Goal: Transaction & Acquisition: Purchase product/service

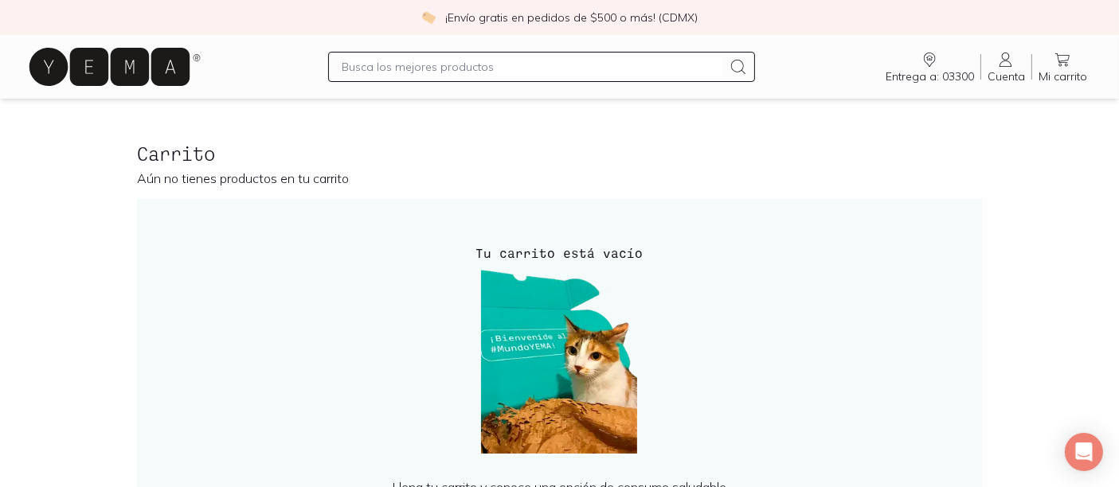
click at [136, 92] on icon at bounding box center [114, 66] width 178 height 51
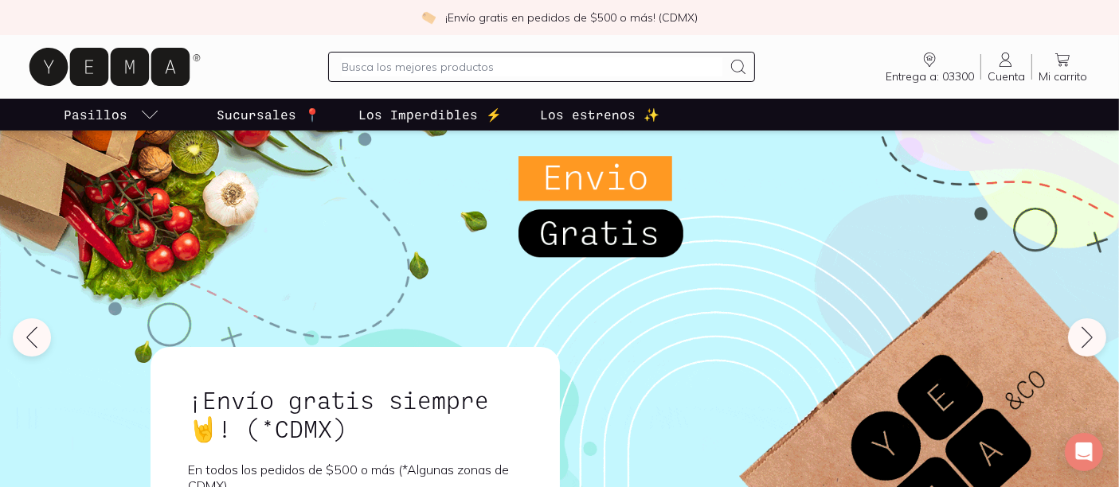
click at [659, 124] on p "Los estrenos ✨" at bounding box center [599, 114] width 119 height 19
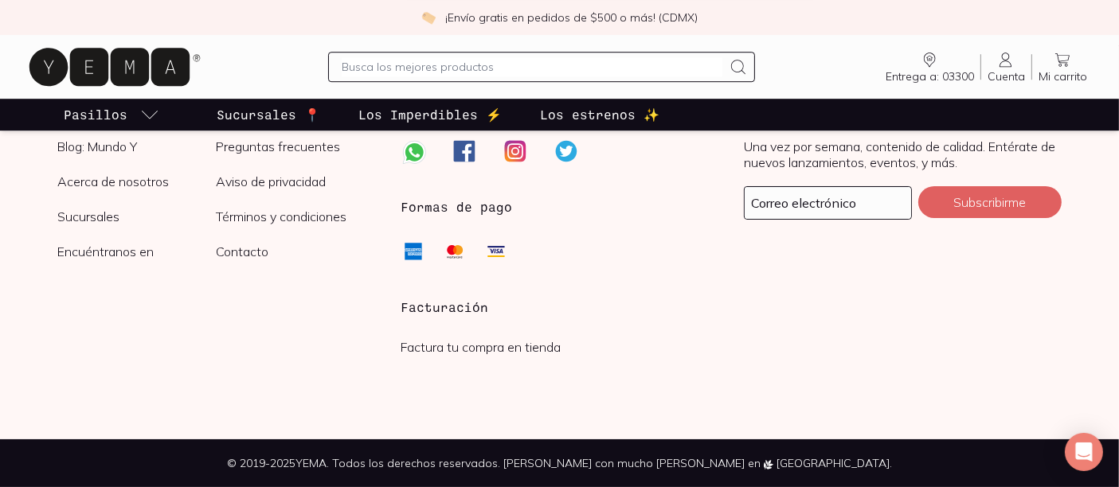
scroll to position [5302, 0]
click at [502, 124] on p "Los Imperdibles ⚡️" at bounding box center [429, 114] width 143 height 19
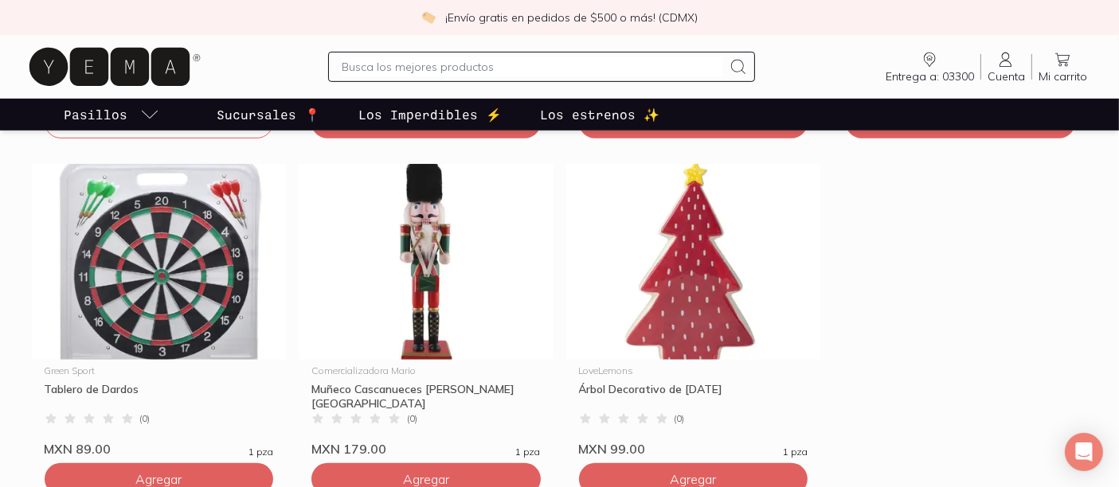
scroll to position [783, 0]
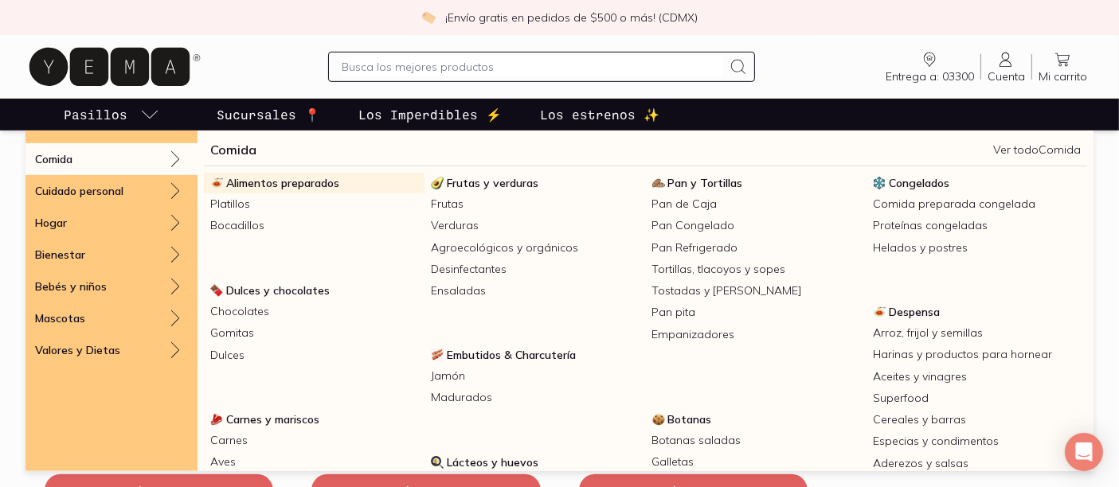
click at [296, 190] on span "Alimentos preparados" at bounding box center [282, 183] width 113 height 14
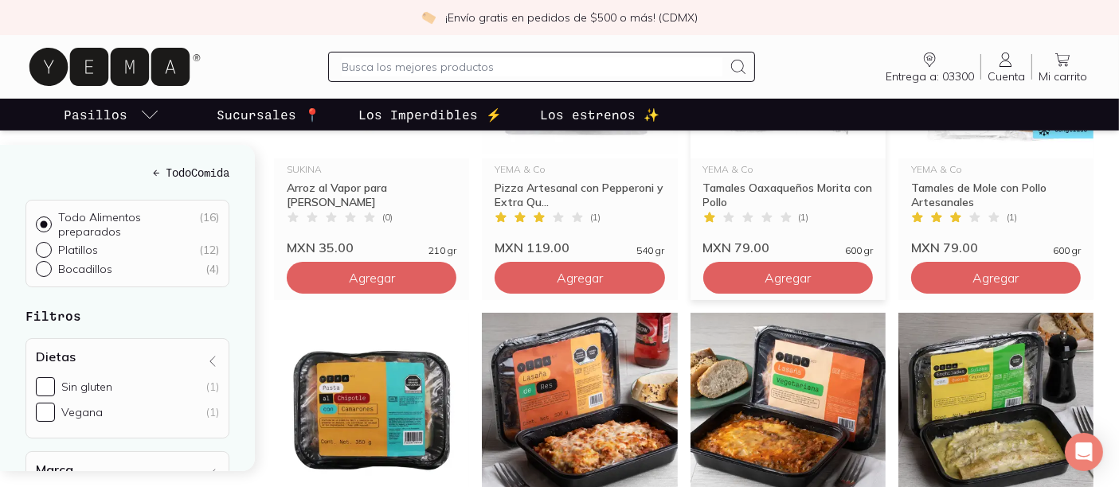
scroll to position [407, 0]
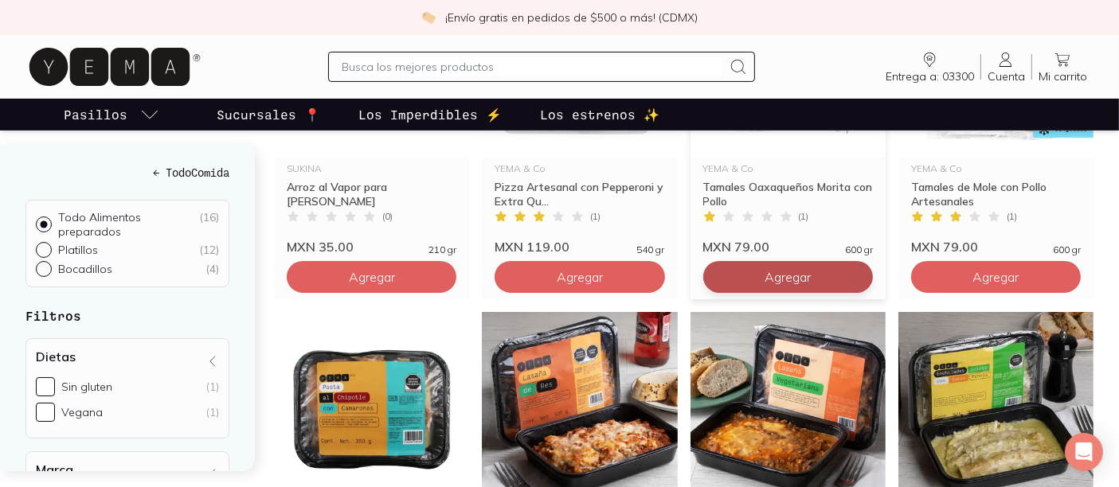
click at [768, 285] on span "Agregar" at bounding box center [787, 277] width 46 height 16
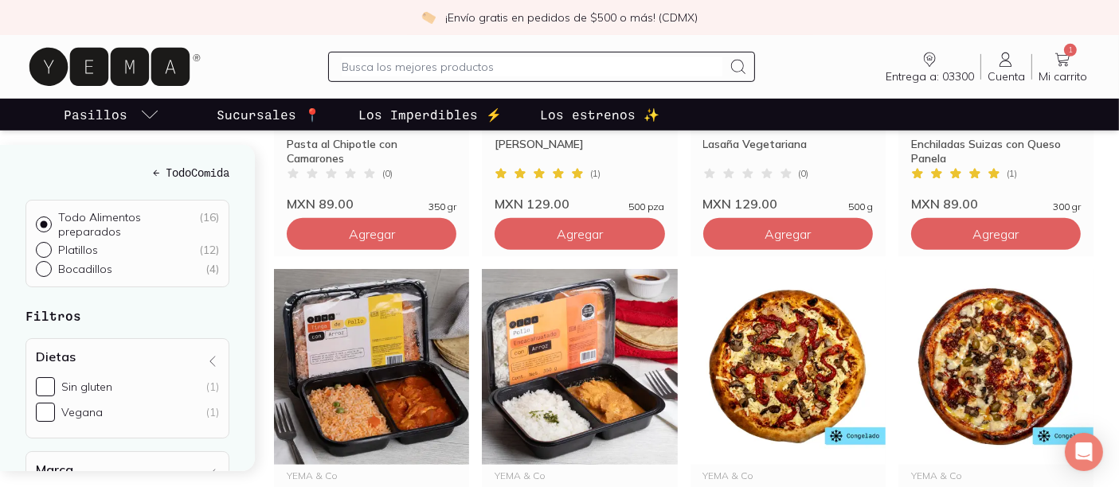
scroll to position [810, 0]
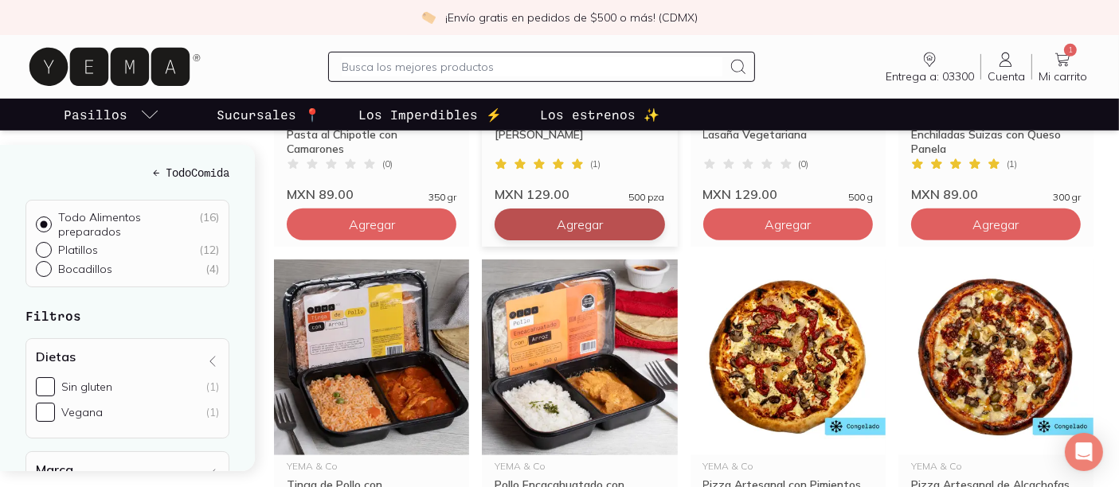
click at [585, 232] on span "Agregar" at bounding box center [580, 225] width 46 height 16
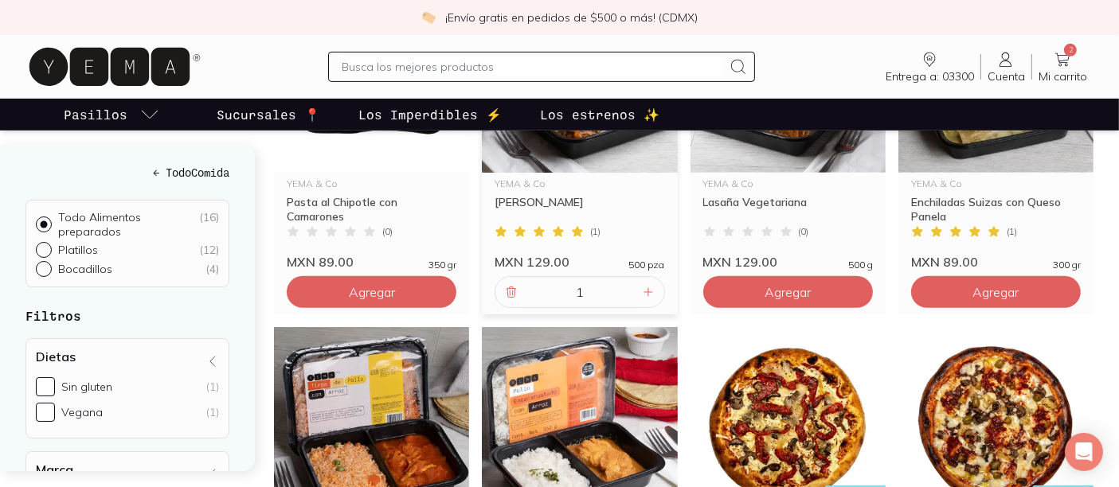
scroll to position [741, 0]
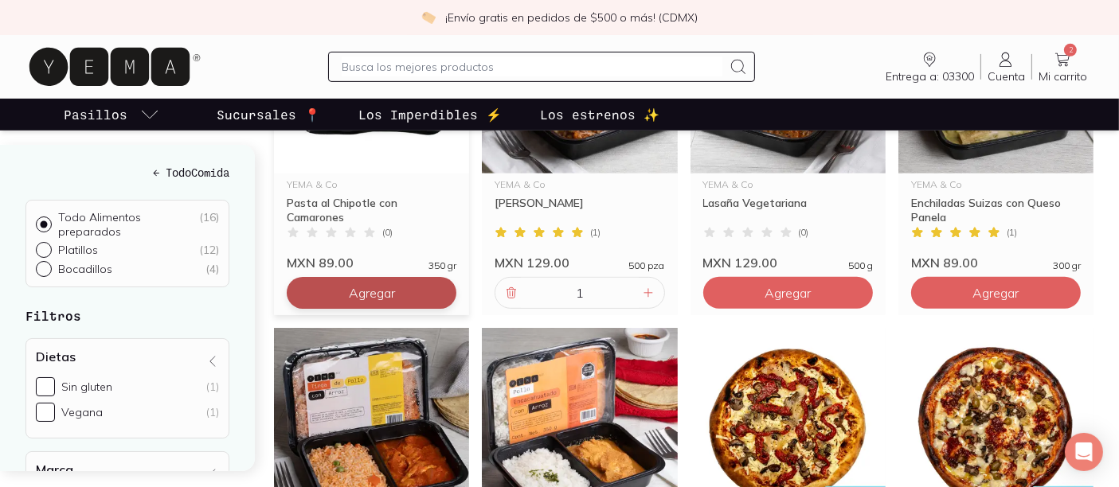
click at [340, 309] on button "Agregar" at bounding box center [372, 293] width 170 height 32
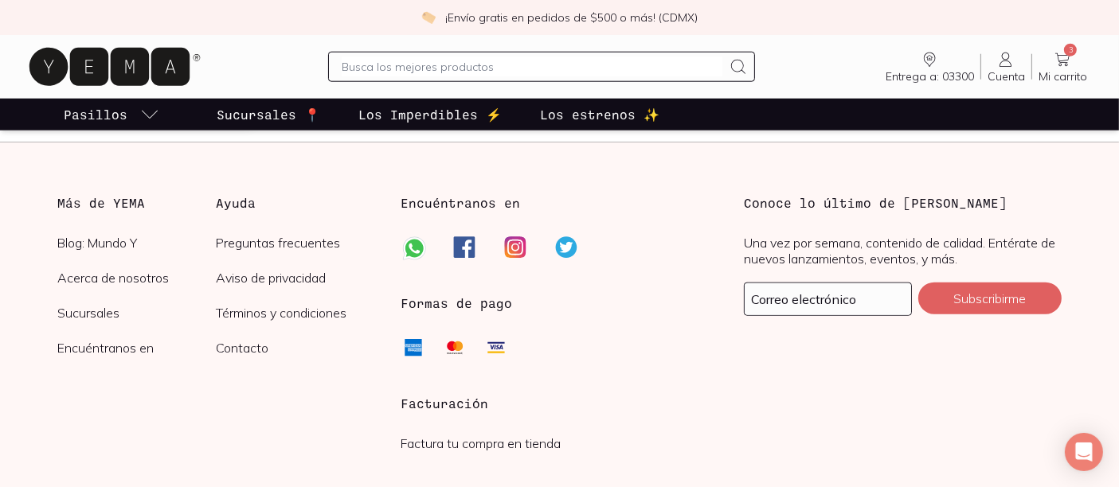
scroll to position [1755, 0]
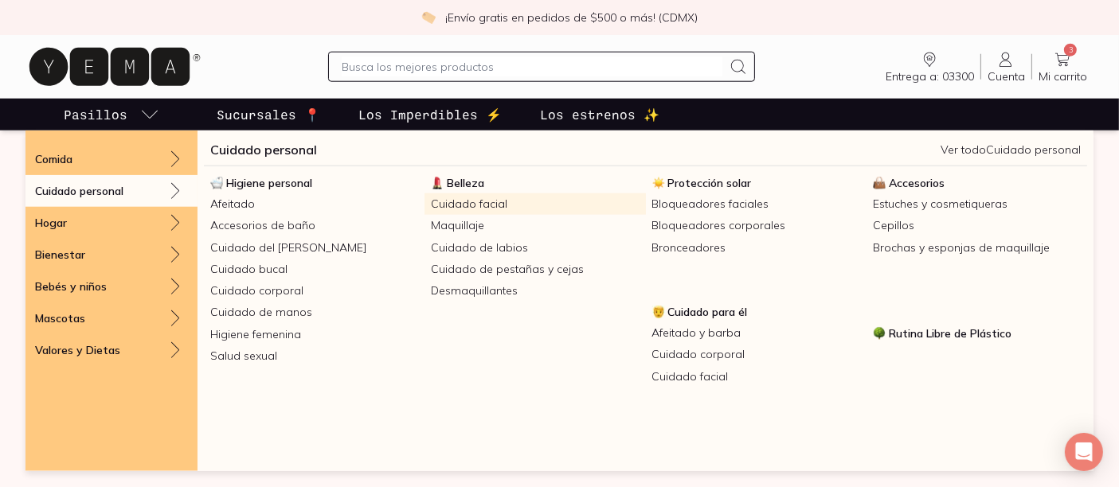
click at [490, 215] on link "Cuidado facial" at bounding box center [534, 203] width 221 height 21
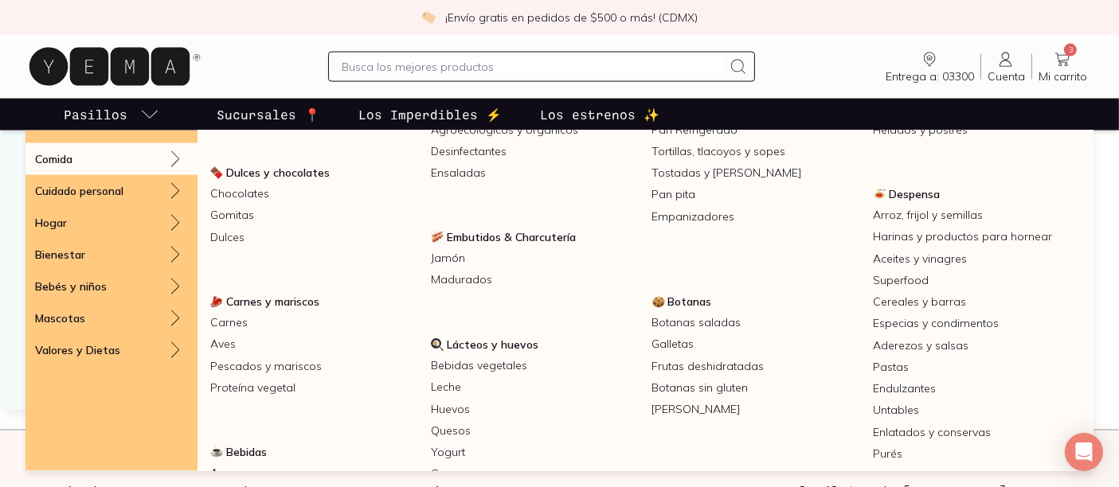
scroll to position [120, 0]
click at [304, 307] on span "Carnes y mariscos" at bounding box center [272, 299] width 93 height 14
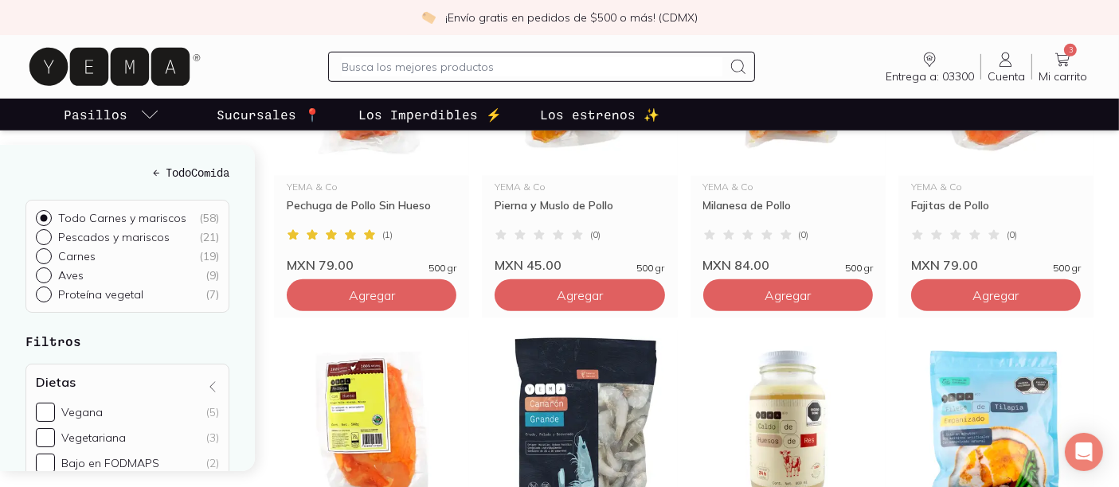
scroll to position [1049, 0]
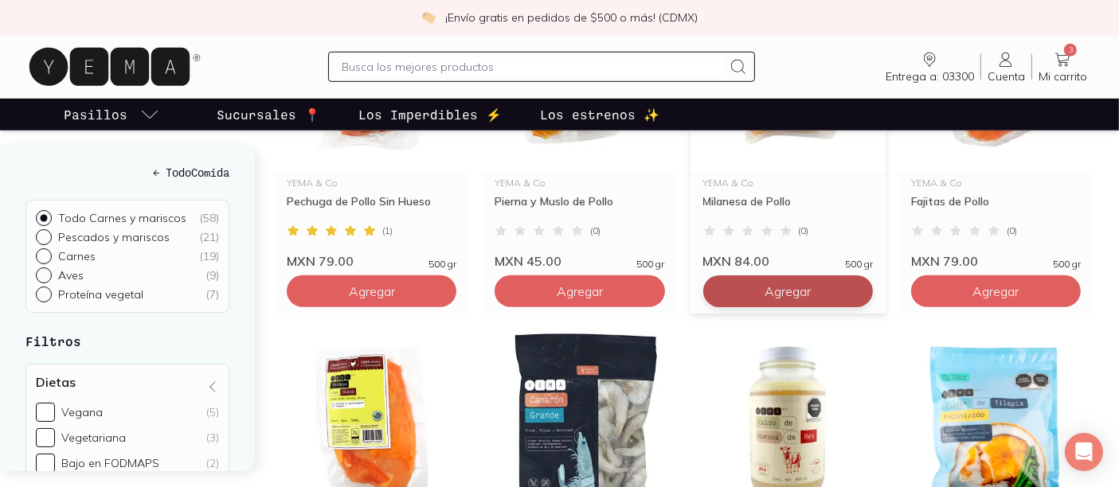
click at [725, 307] on button "Agregar" at bounding box center [788, 291] width 170 height 32
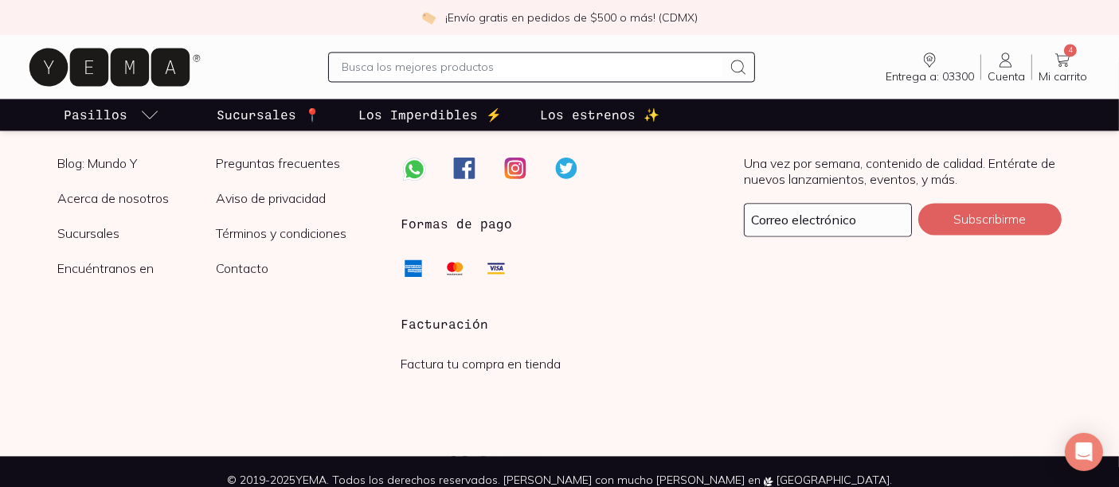
scroll to position [3233, 0]
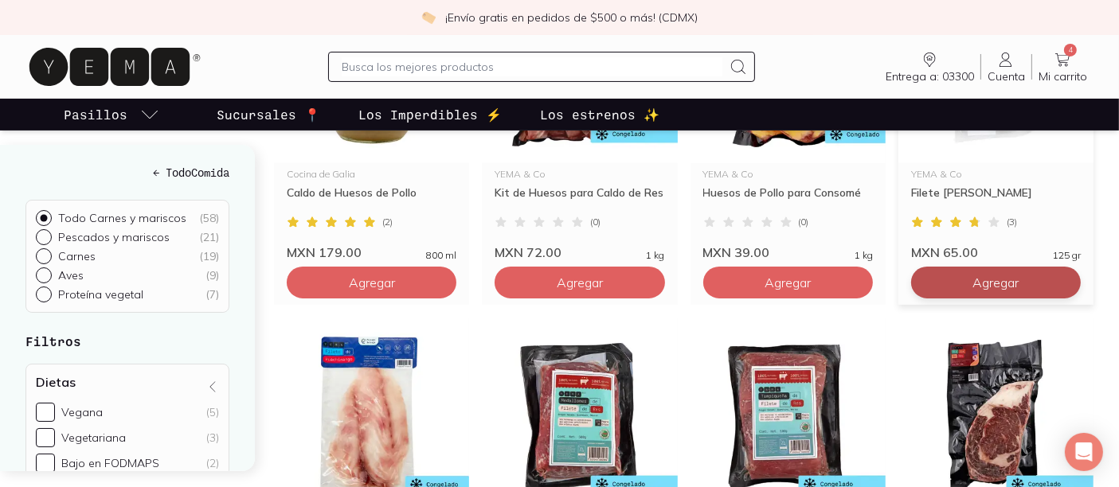
scroll to position [357, 0]
click at [959, 299] on button "Agregar" at bounding box center [996, 283] width 170 height 32
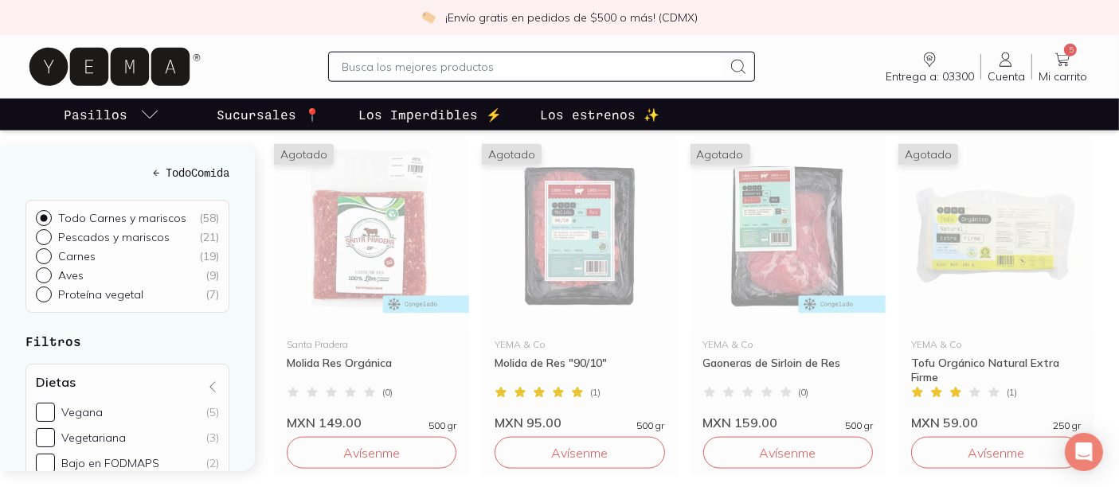
scroll to position [1940, 0]
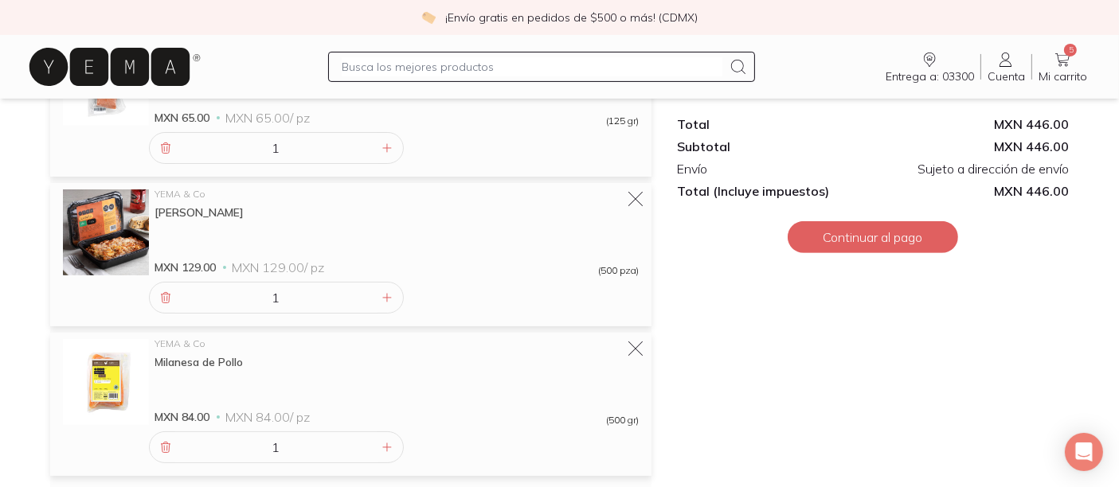
scroll to position [550, 0]
click at [436, 76] on input "text" at bounding box center [532, 66] width 381 height 19
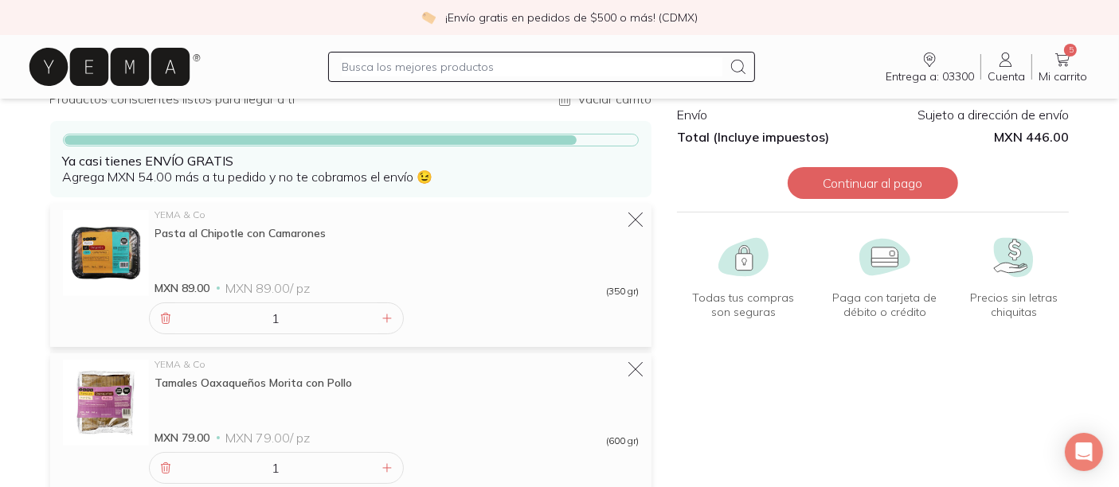
scroll to position [0, 0]
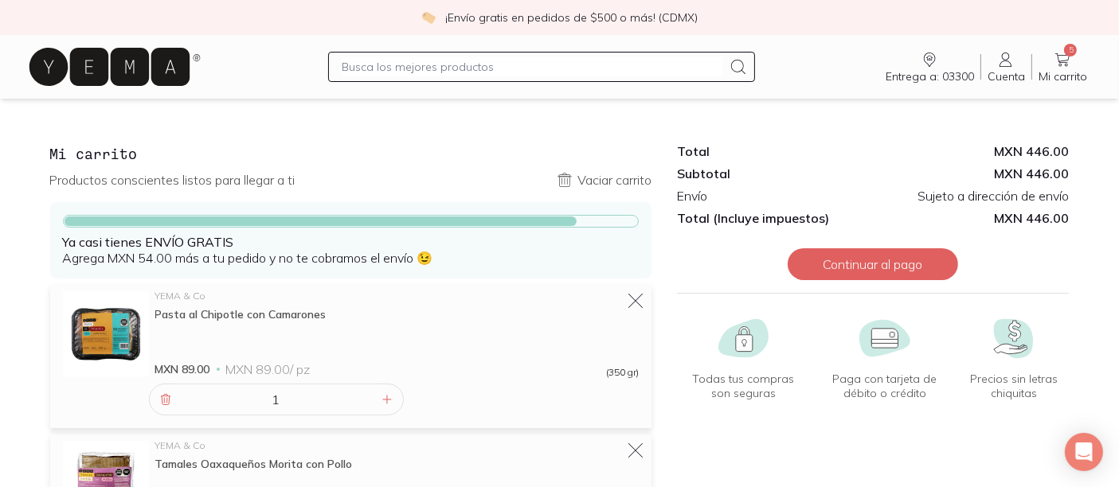
click at [380, 76] on input "text" at bounding box center [532, 66] width 381 height 19
type input "salmon"
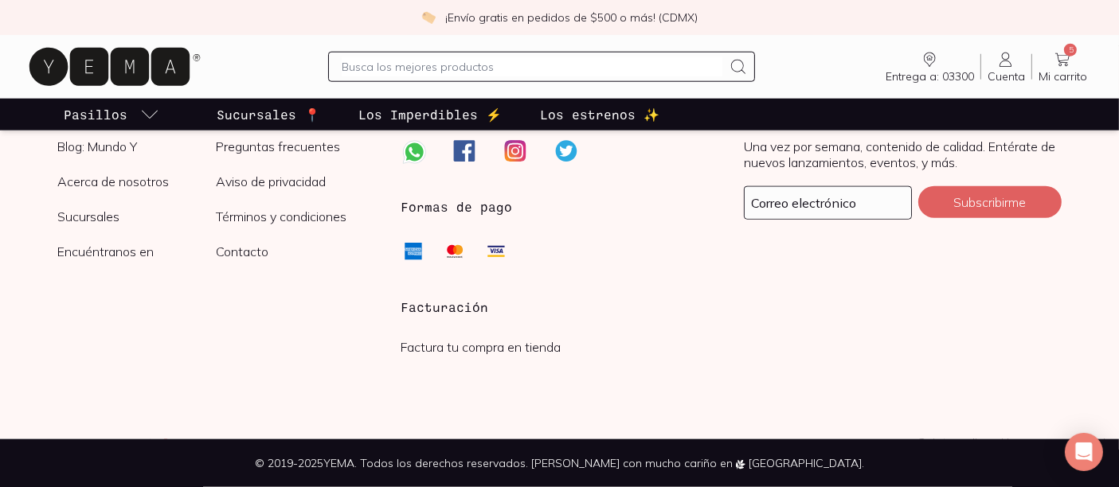
scroll to position [2032, 0]
